Goal: Task Accomplishment & Management: Manage account settings

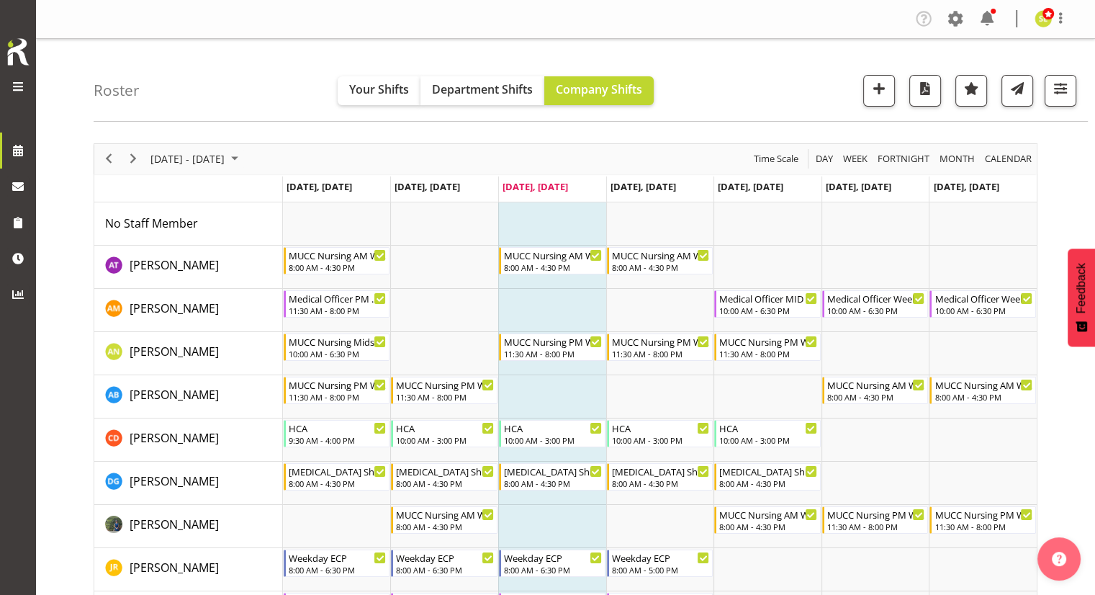
click at [955, 22] on span at bounding box center [955, 18] width 23 height 23
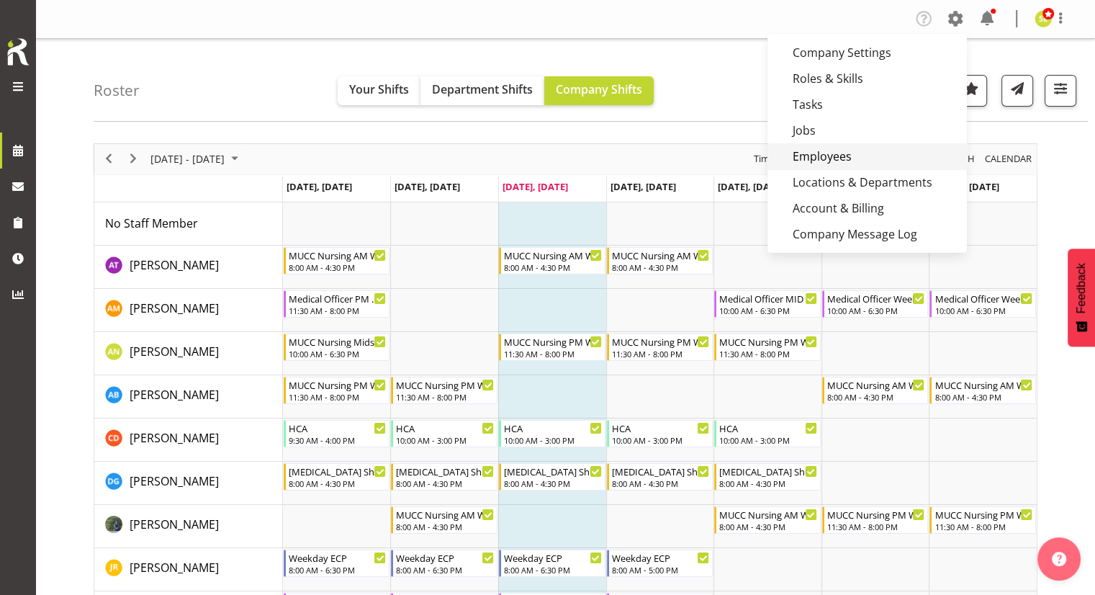
click at [827, 153] on link "Employees" at bounding box center [866, 156] width 199 height 26
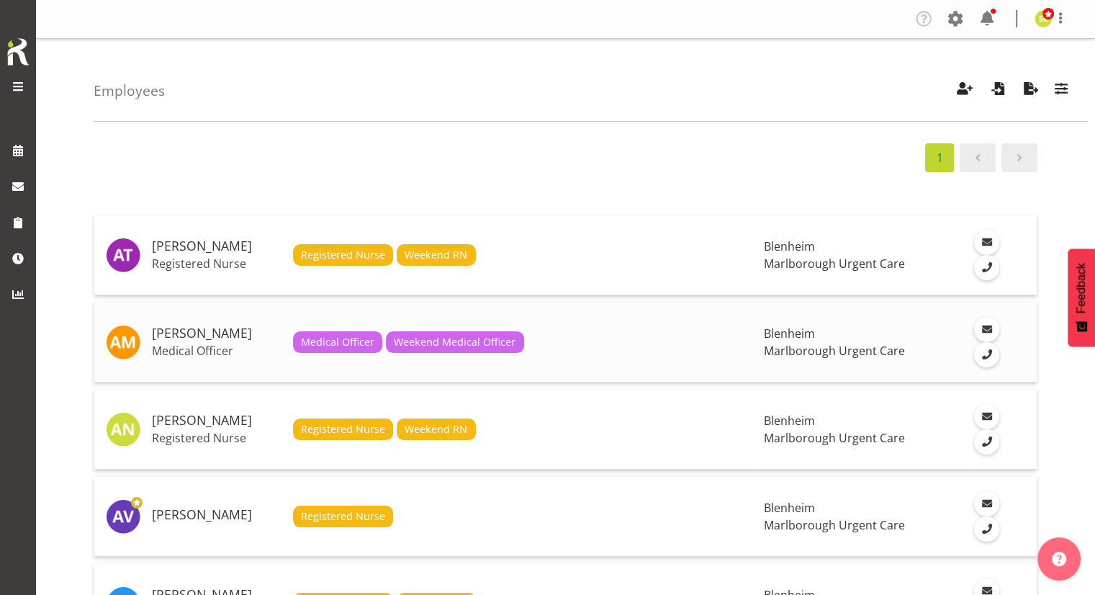
click at [227, 326] on h5 "[PERSON_NAME]" at bounding box center [217, 333] width 130 height 14
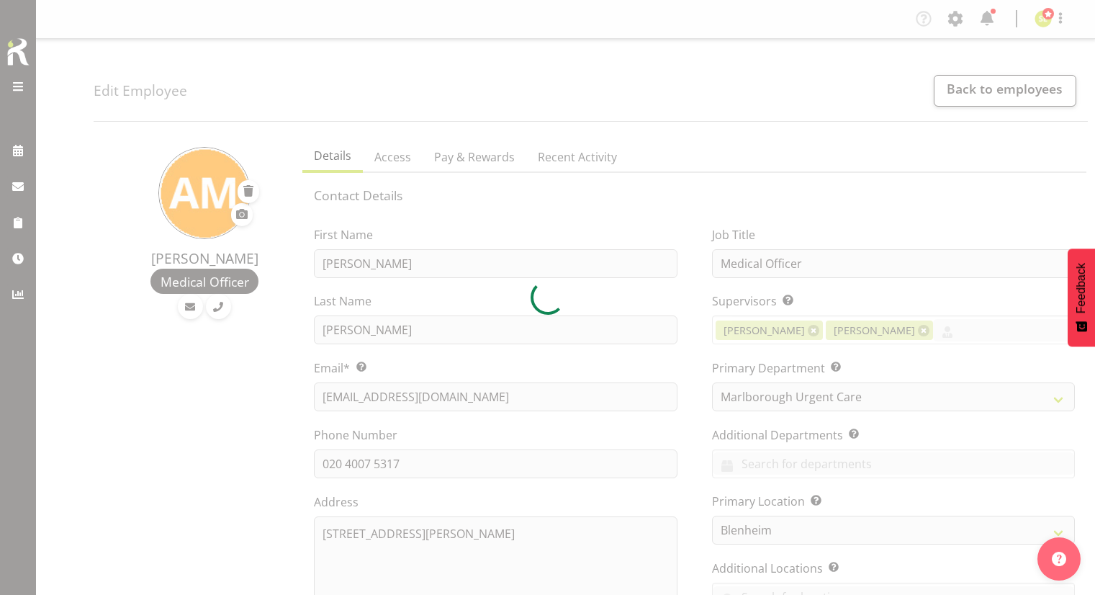
select select "925"
select select "TimelineWeek"
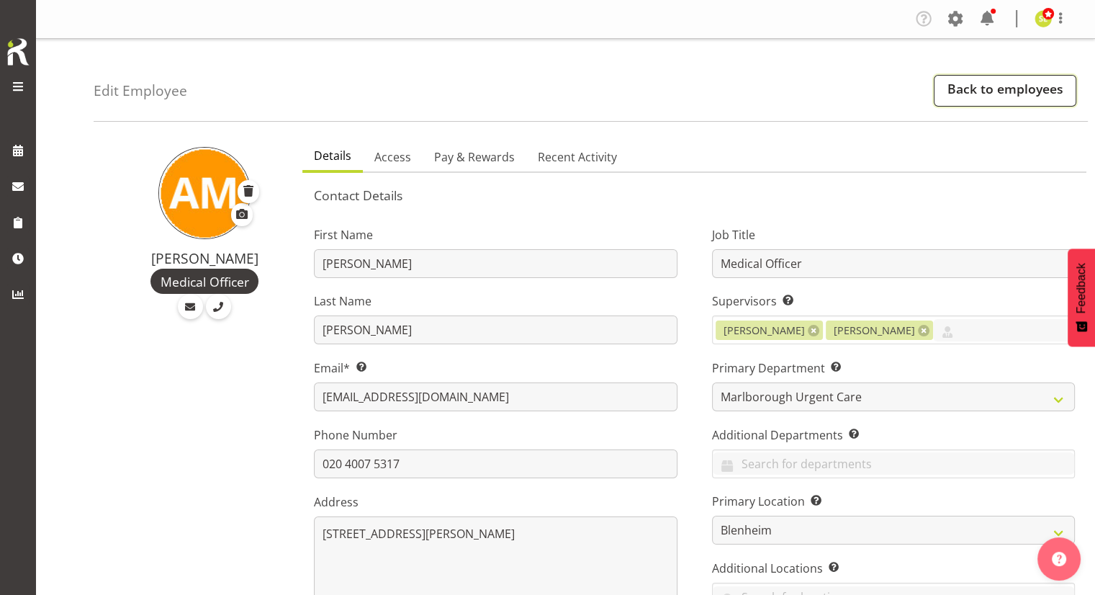
click at [1028, 78] on link "Back to employees" at bounding box center [1005, 91] width 143 height 32
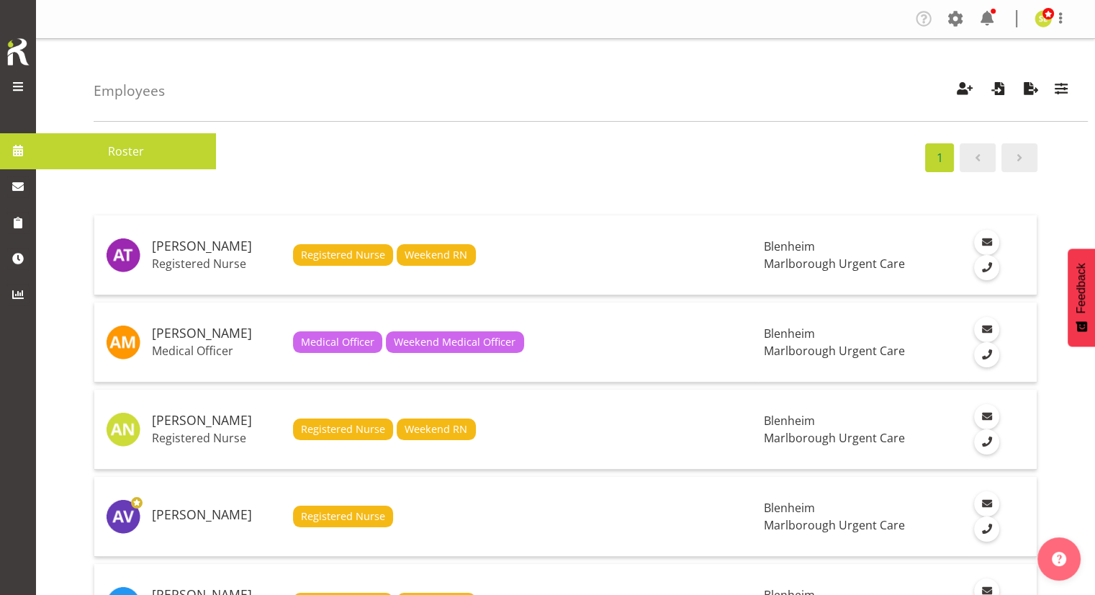
click at [18, 144] on span at bounding box center [18, 151] width 22 height 22
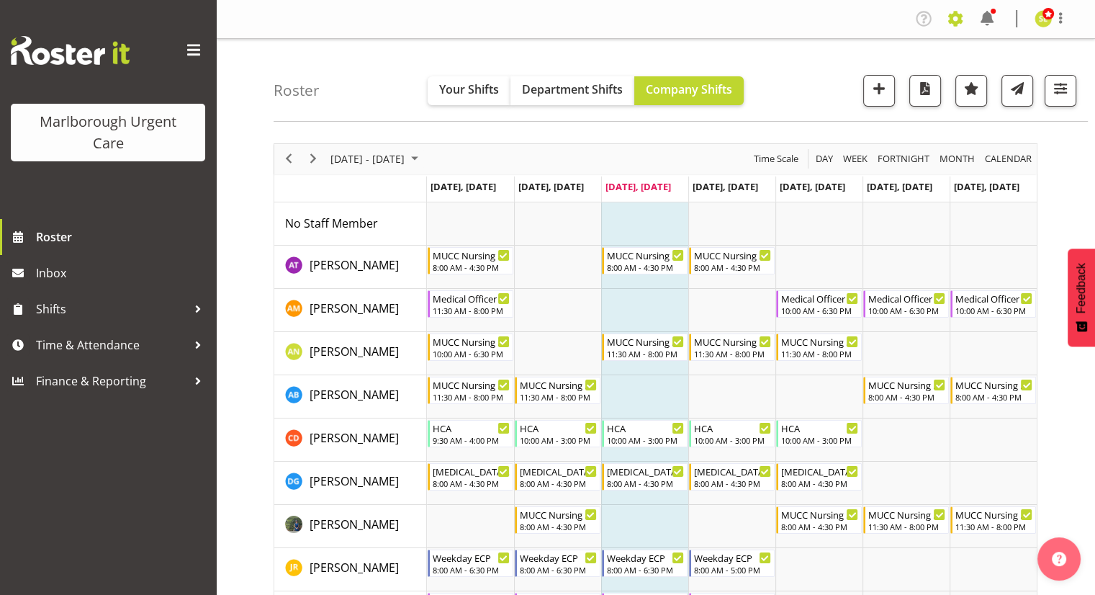
click at [948, 17] on span at bounding box center [955, 18] width 23 height 23
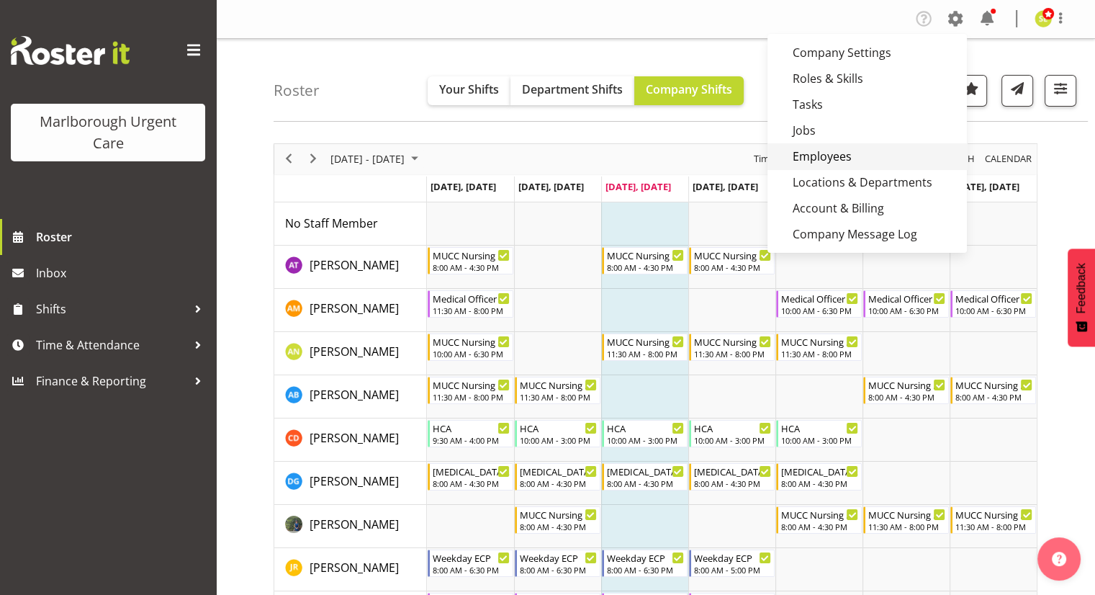
click at [834, 152] on link "Employees" at bounding box center [866, 156] width 199 height 26
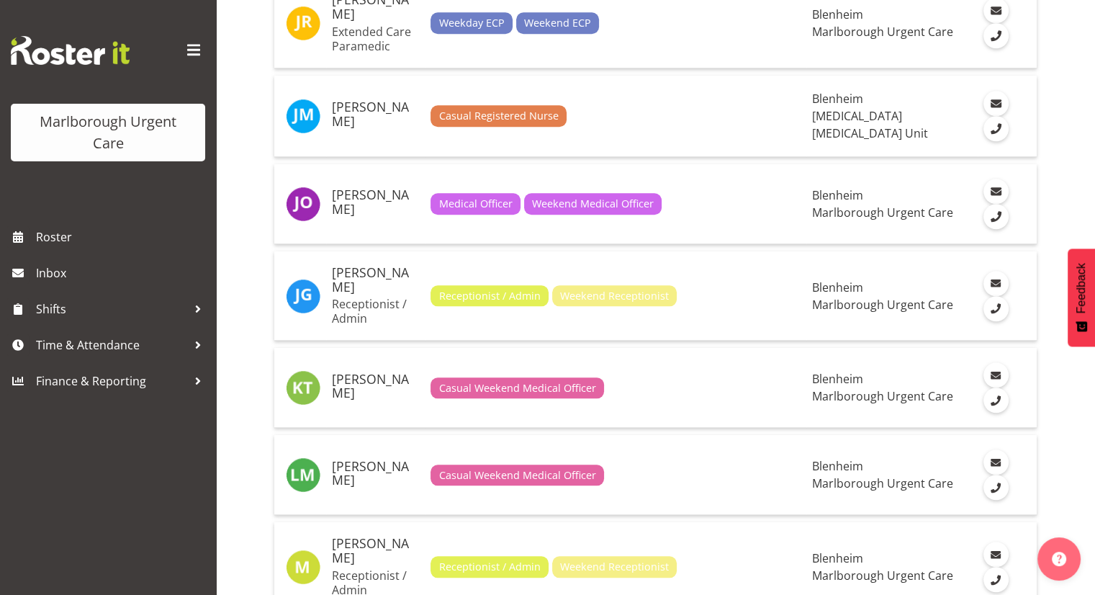
scroll to position [1512, 0]
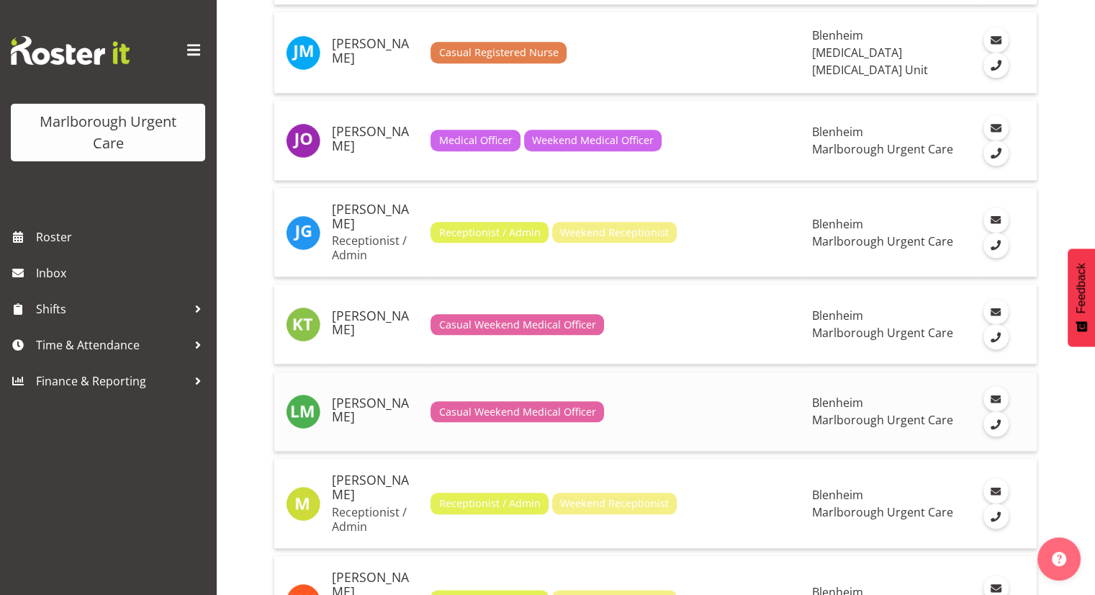
click at [351, 396] on h5 "[PERSON_NAME]" at bounding box center [375, 410] width 87 height 29
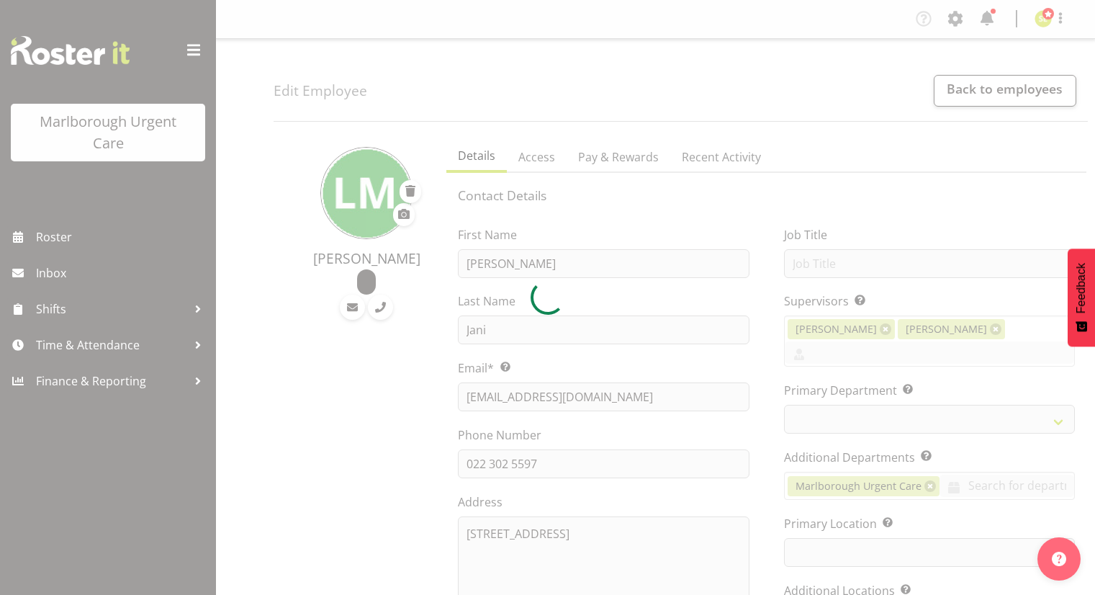
select select "TimelineWeek"
select select "925"
select select "1282"
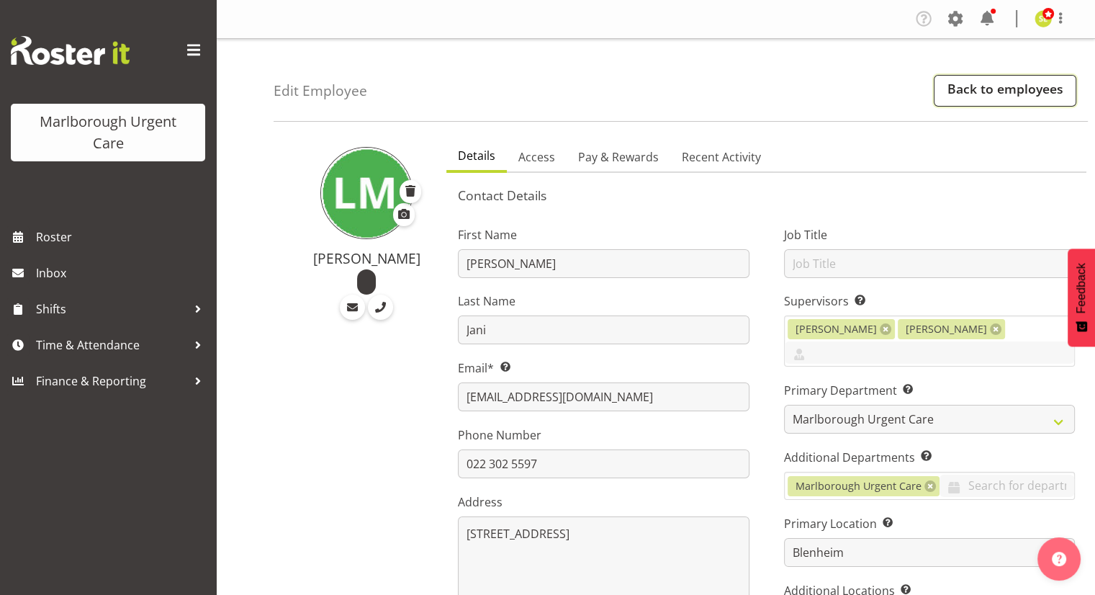
click at [950, 97] on link "Back to employees" at bounding box center [1005, 91] width 143 height 32
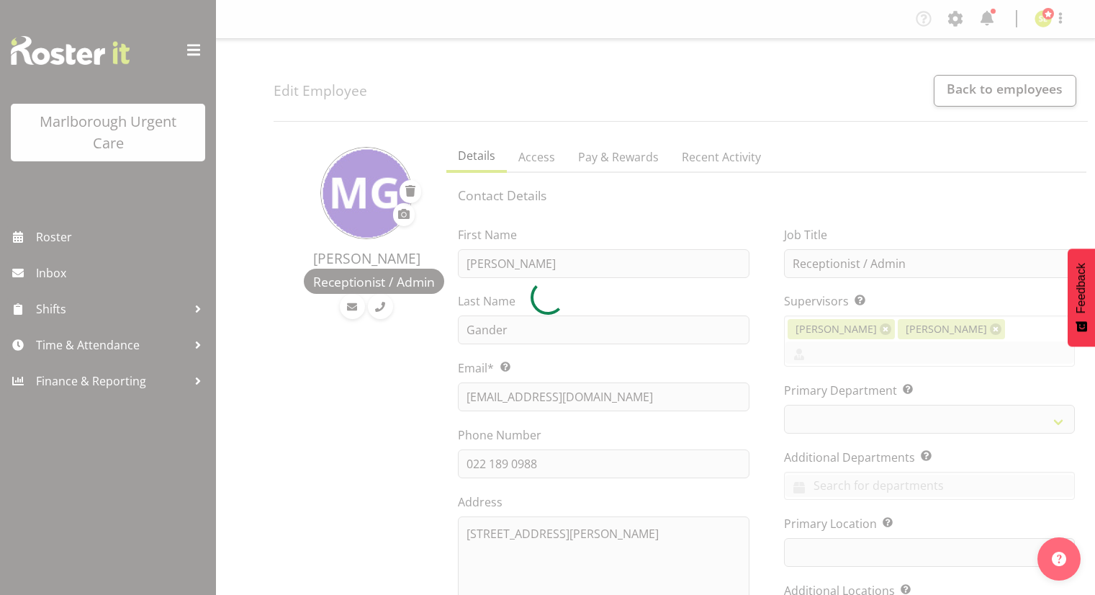
select select "TimelineWeek"
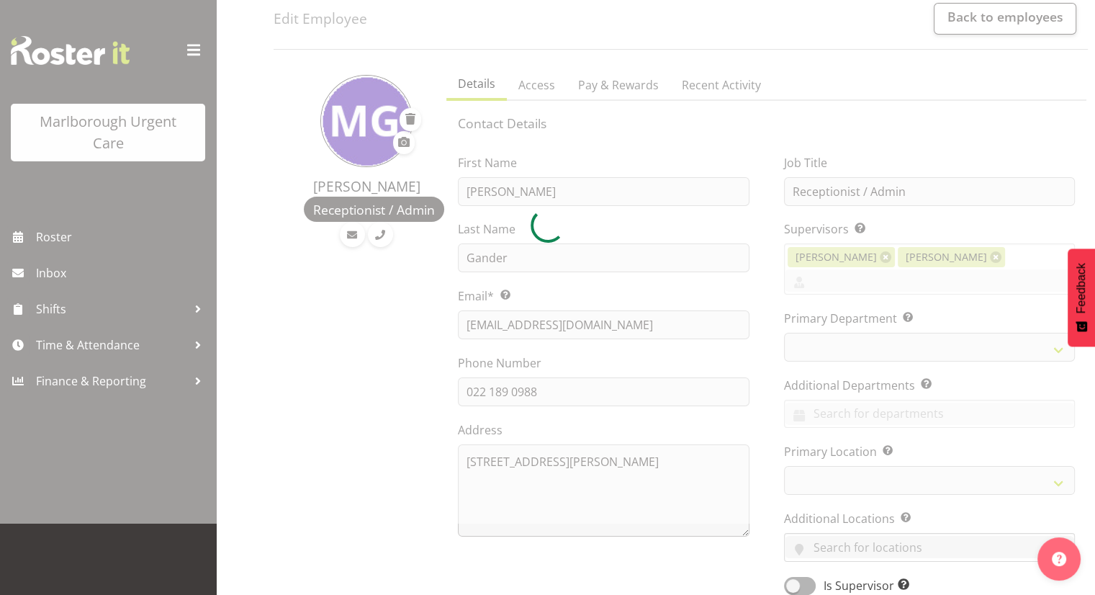
select select
select select "925"
select select
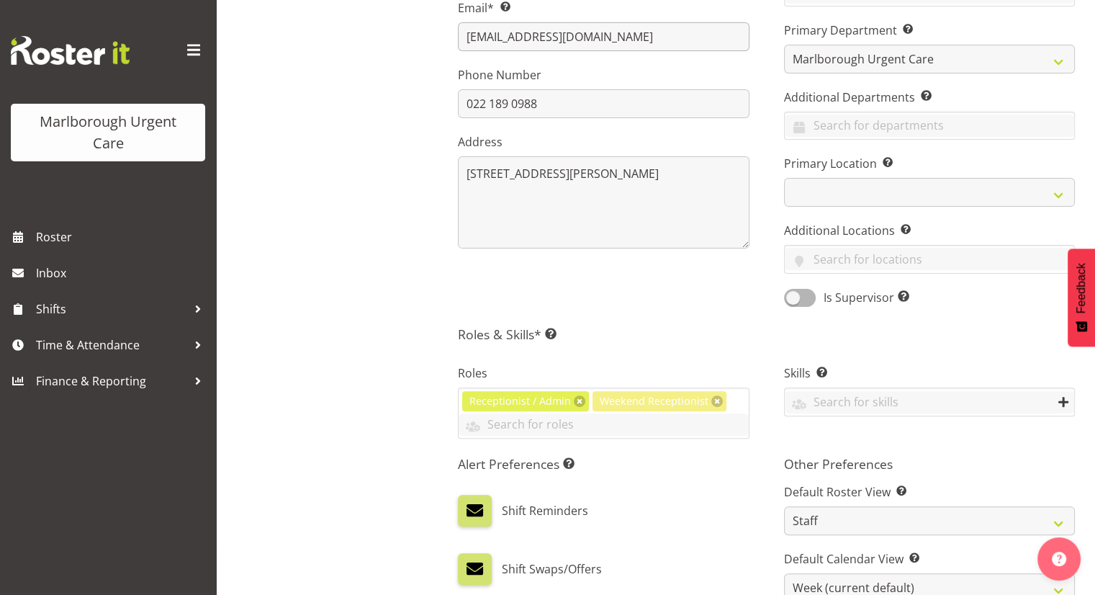
scroll to position [144, 0]
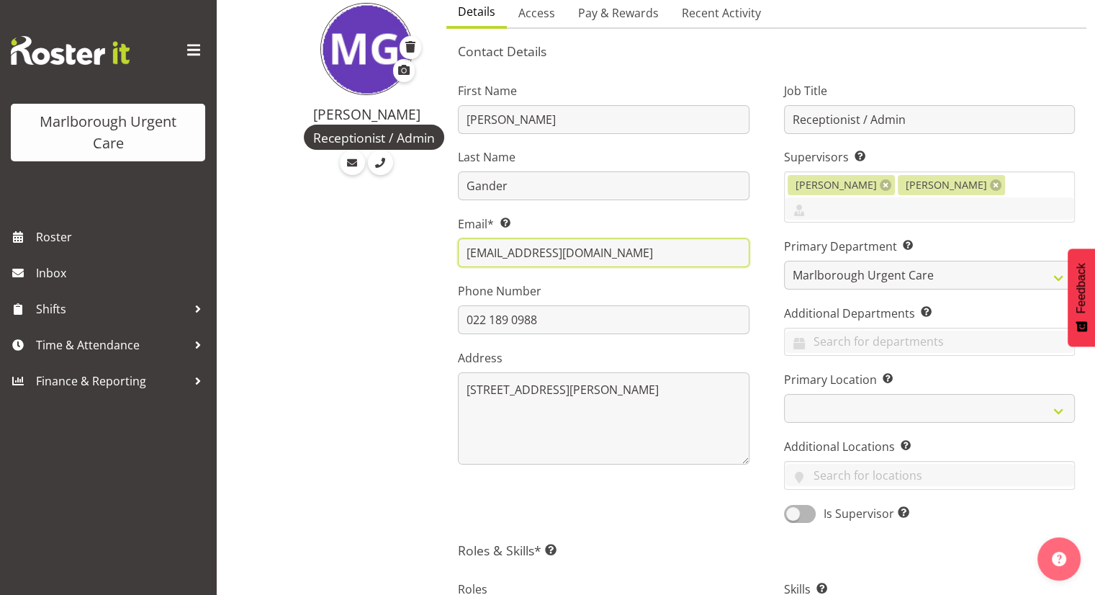
click at [504, 249] on input "megangander@gmail.com" at bounding box center [603, 252] width 291 height 29
type input "meganegander@gmail.com"
click at [646, 278] on div "First Name Megan Last Name Gander Email* This is a required field. meganegander…" at bounding box center [603, 298] width 325 height 472
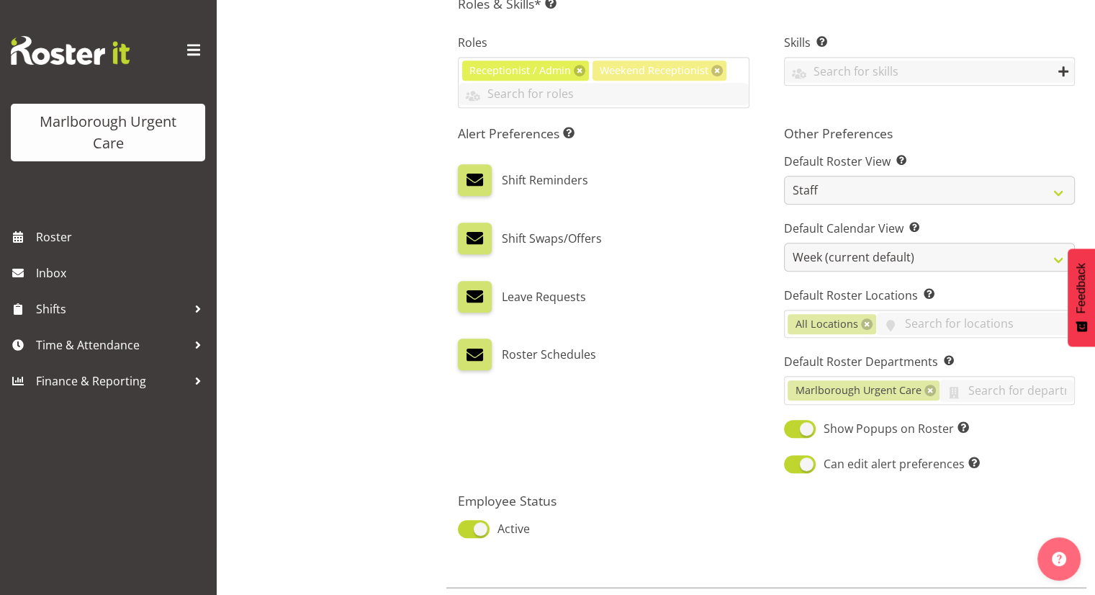
scroll to position [763, 0]
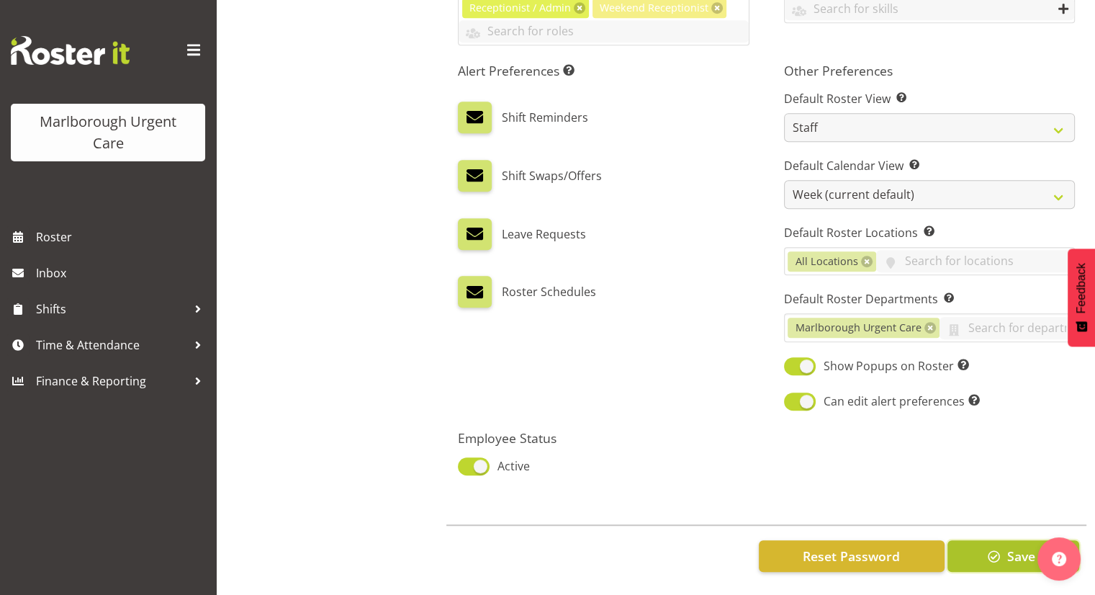
click at [1006, 548] on span "Save" at bounding box center [1020, 555] width 28 height 19
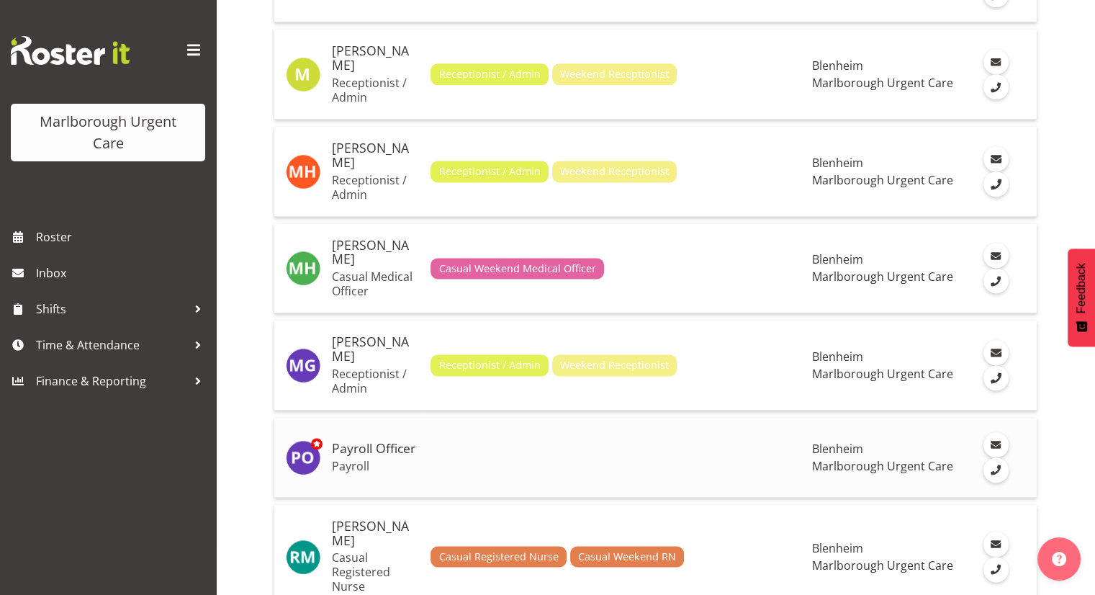
scroll to position [1944, 0]
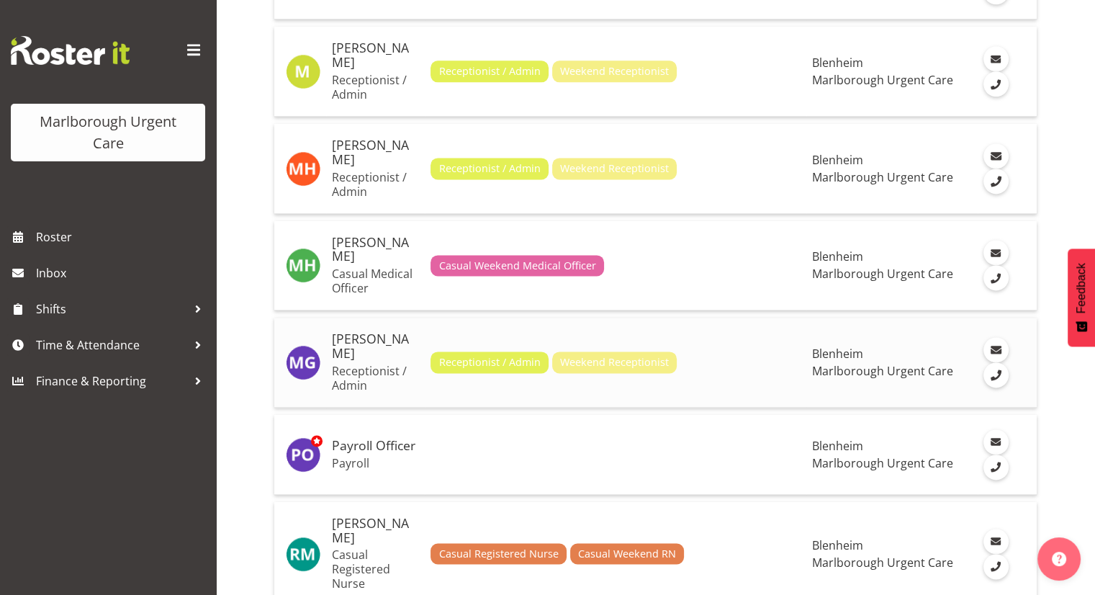
click at [369, 317] on td "Megan Gander Receptionist / Admin" at bounding box center [375, 362] width 99 height 90
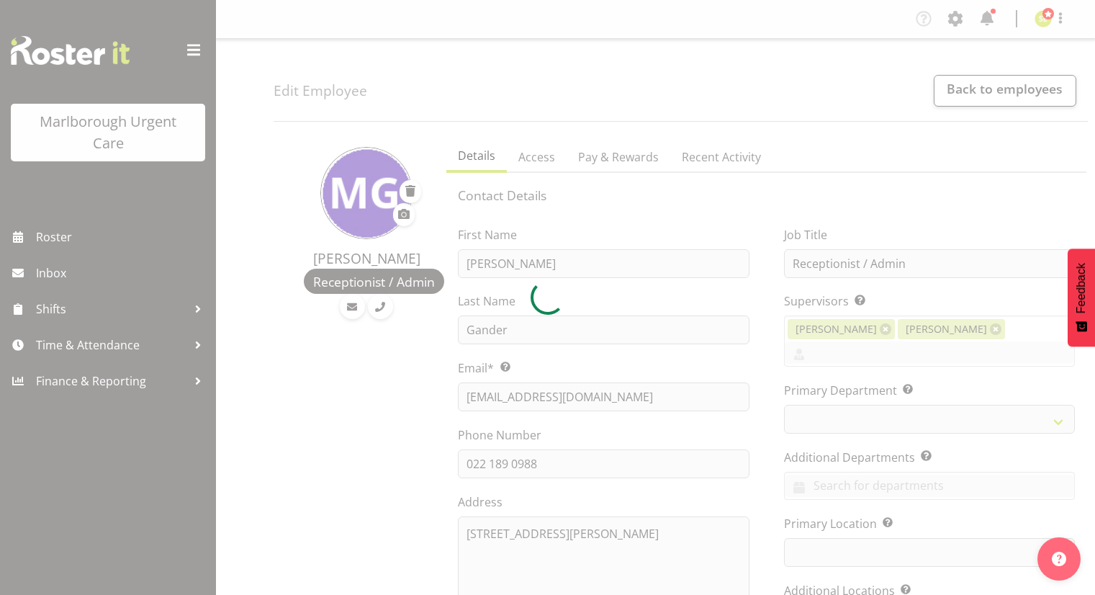
select select "TimelineWeek"
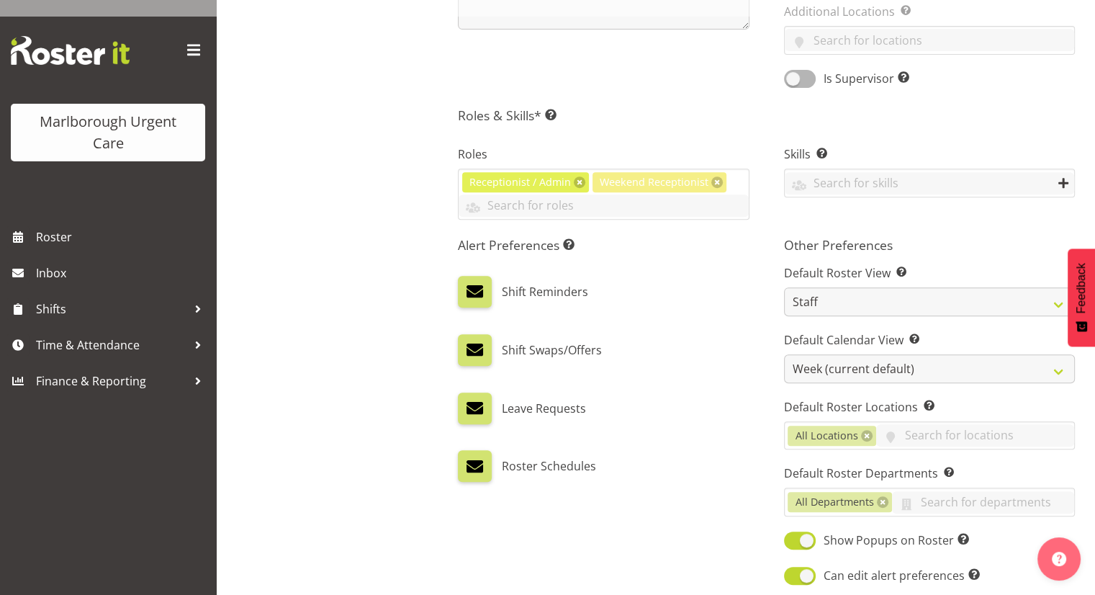
select select "925"
select select "1282"
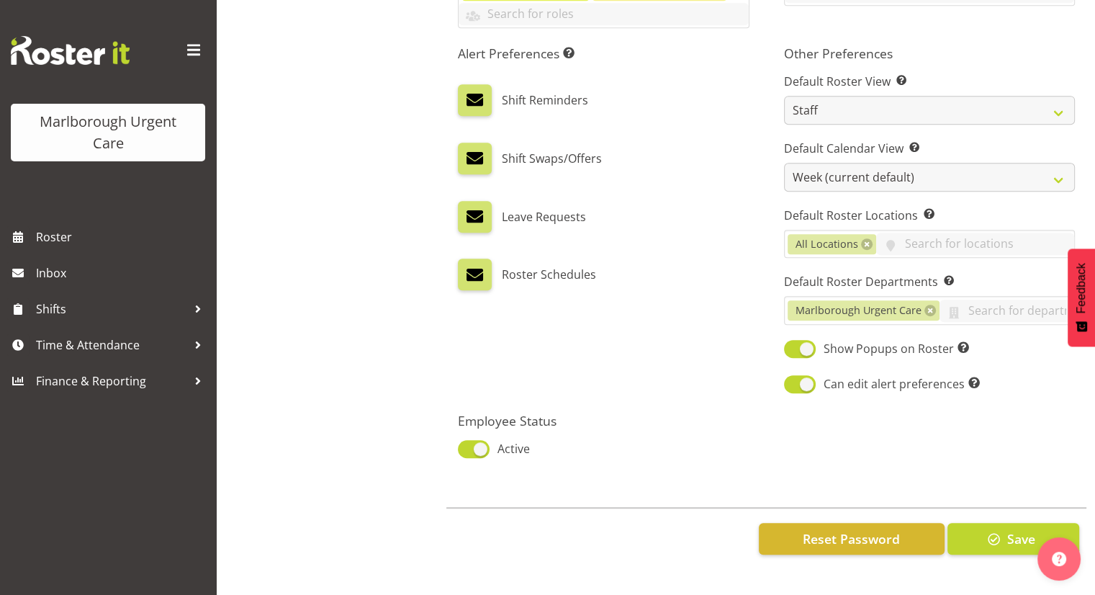
scroll to position [763, 0]
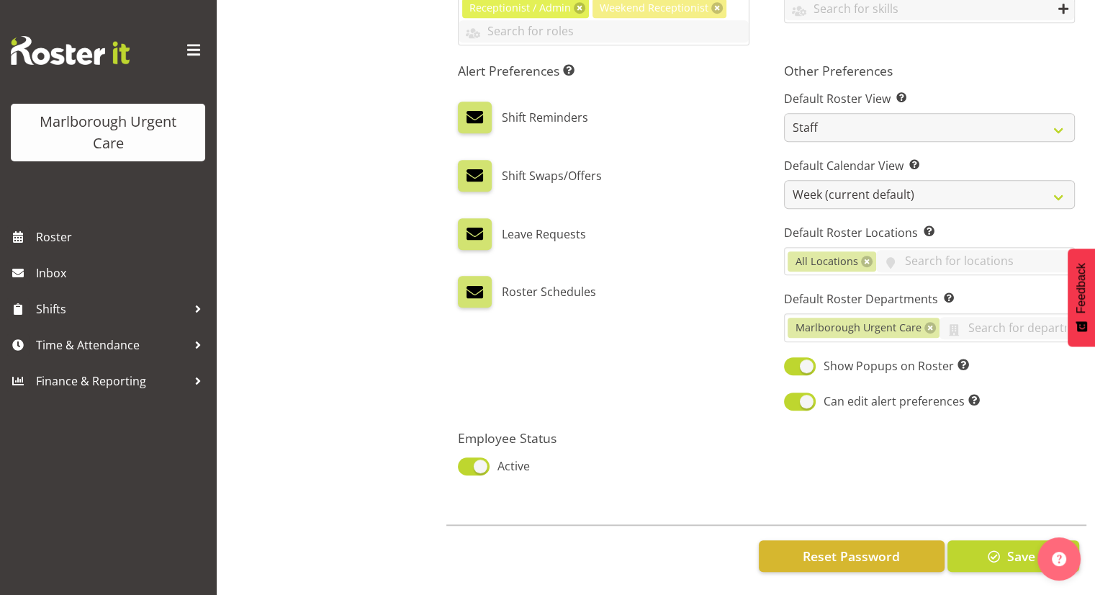
click at [809, 528] on div "Reset Password Save" at bounding box center [766, 555] width 640 height 62
click at [793, 548] on button "Reset Password" at bounding box center [852, 556] width 186 height 32
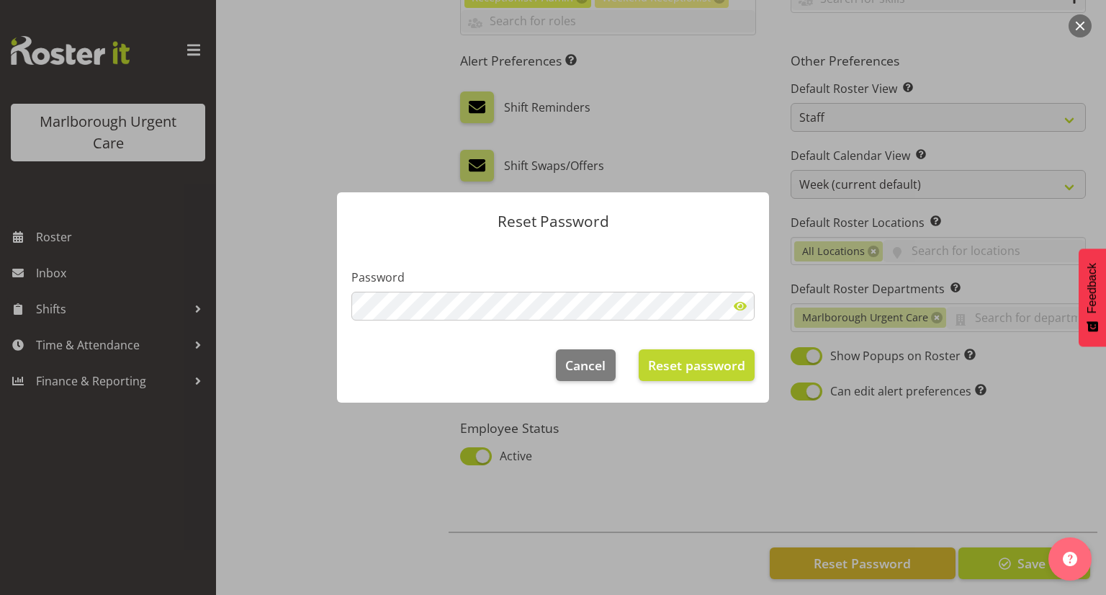
click at [740, 308] on span at bounding box center [740, 306] width 29 height 29
click at [694, 364] on span "Reset password" at bounding box center [696, 365] width 97 height 19
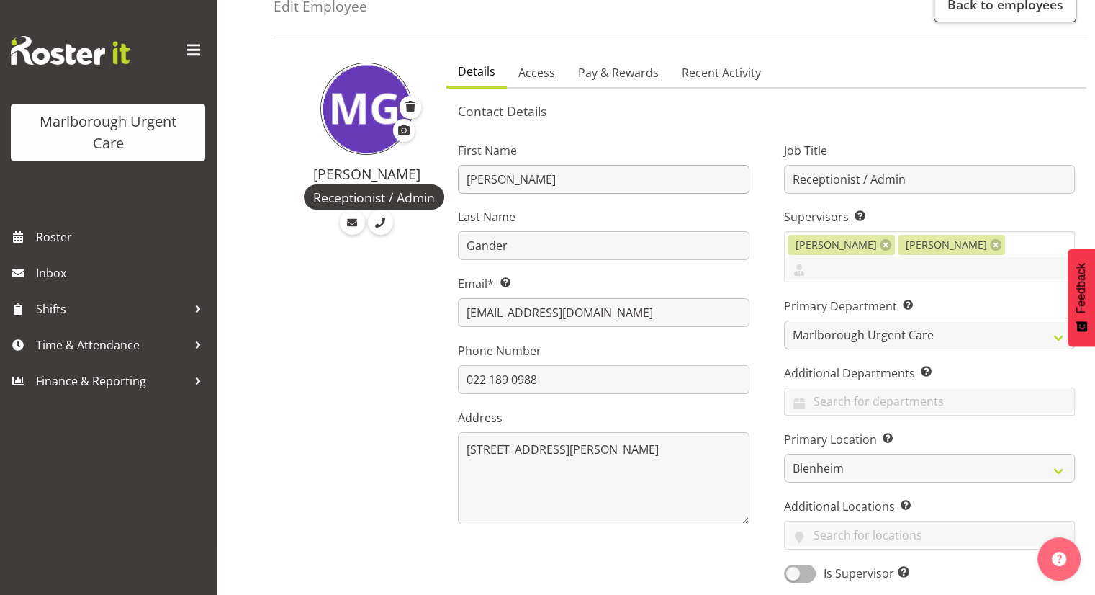
scroll to position [0, 0]
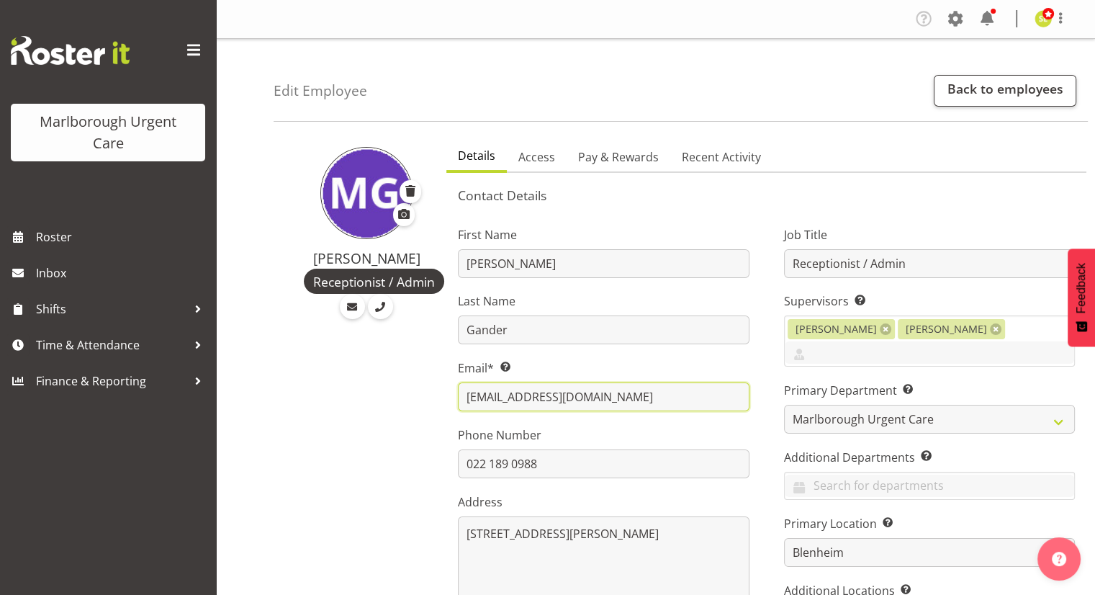
drag, startPoint x: 631, startPoint y: 402, endPoint x: 441, endPoint y: 392, distance: 191.0
click at [1008, 95] on link "Back to employees" at bounding box center [1005, 91] width 143 height 32
